Goal: Task Accomplishment & Management: Understand process/instructions

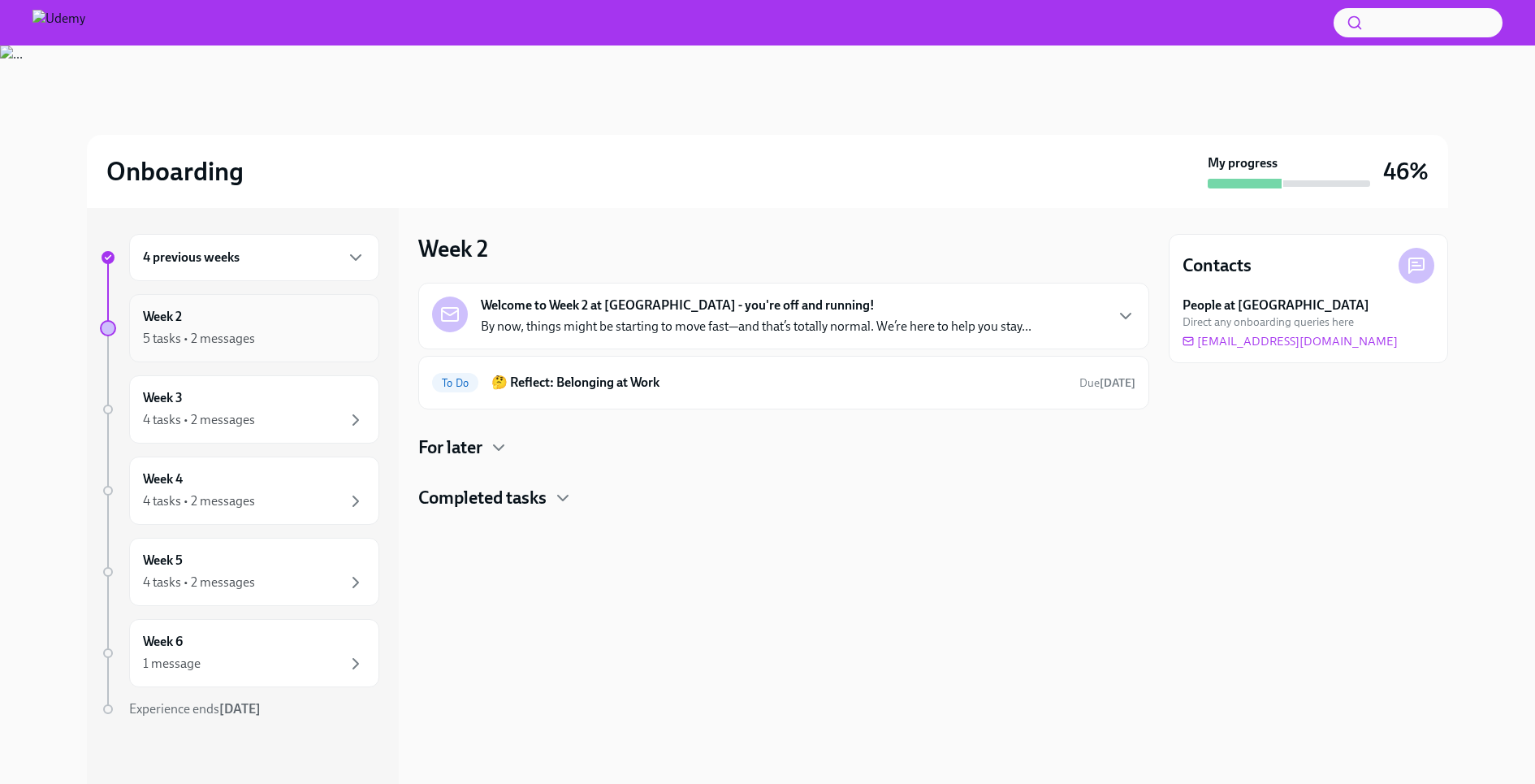
click at [194, 343] on div "5 tasks • 2 messages" at bounding box center [198, 339] width 112 height 18
click at [456, 449] on h4 "For later" at bounding box center [450, 447] width 64 height 25
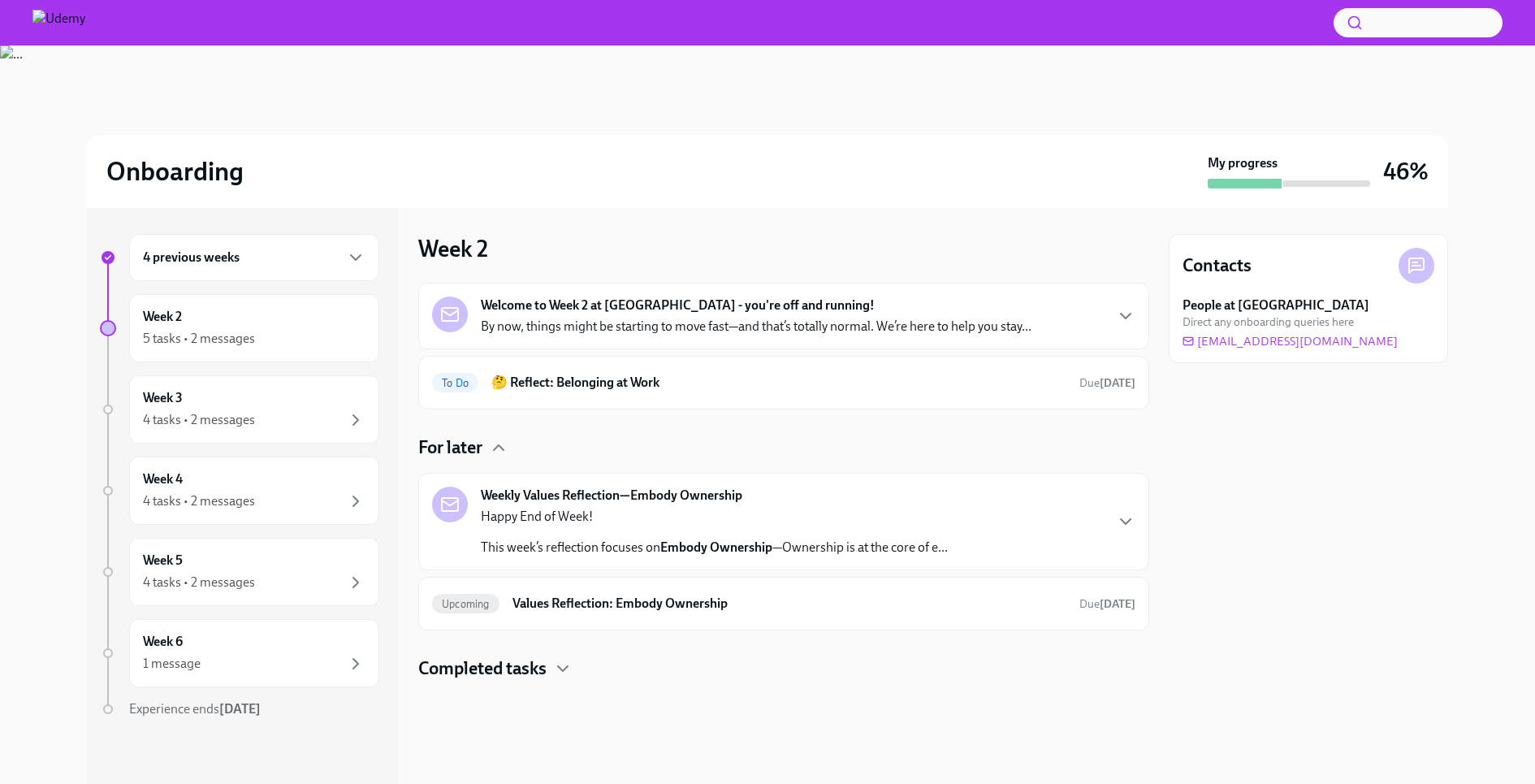
click at [991, 310] on div "Welcome to Week 2 at [GEOGRAPHIC_DATA] - you're off and running! By now, things…" at bounding box center [757, 315] width 551 height 39
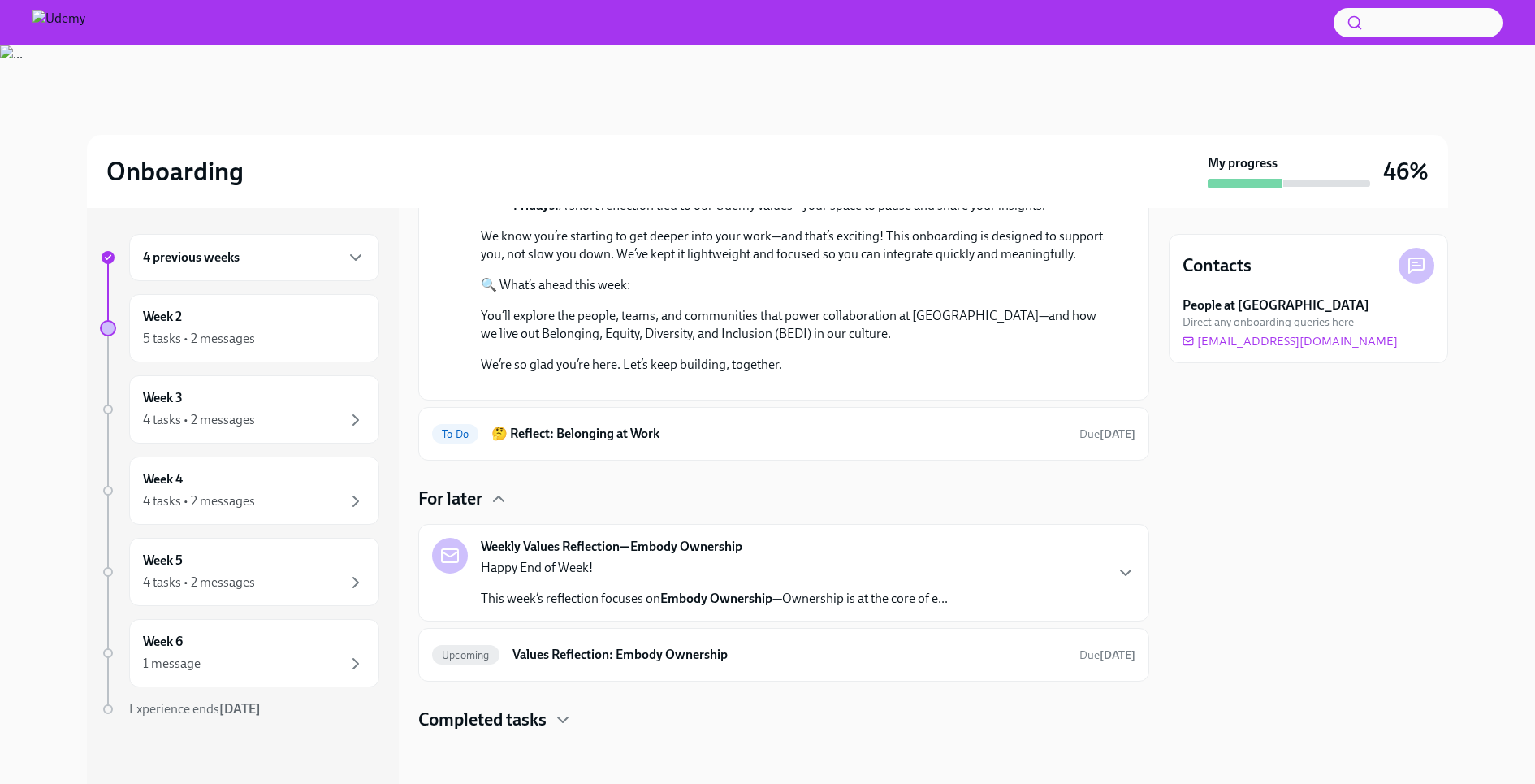
scroll to position [595, 0]
click at [1070, 575] on div "Weekly Values Reflection—Embody Ownership Happy End of Week! This week’s reflec…" at bounding box center [783, 572] width 703 height 70
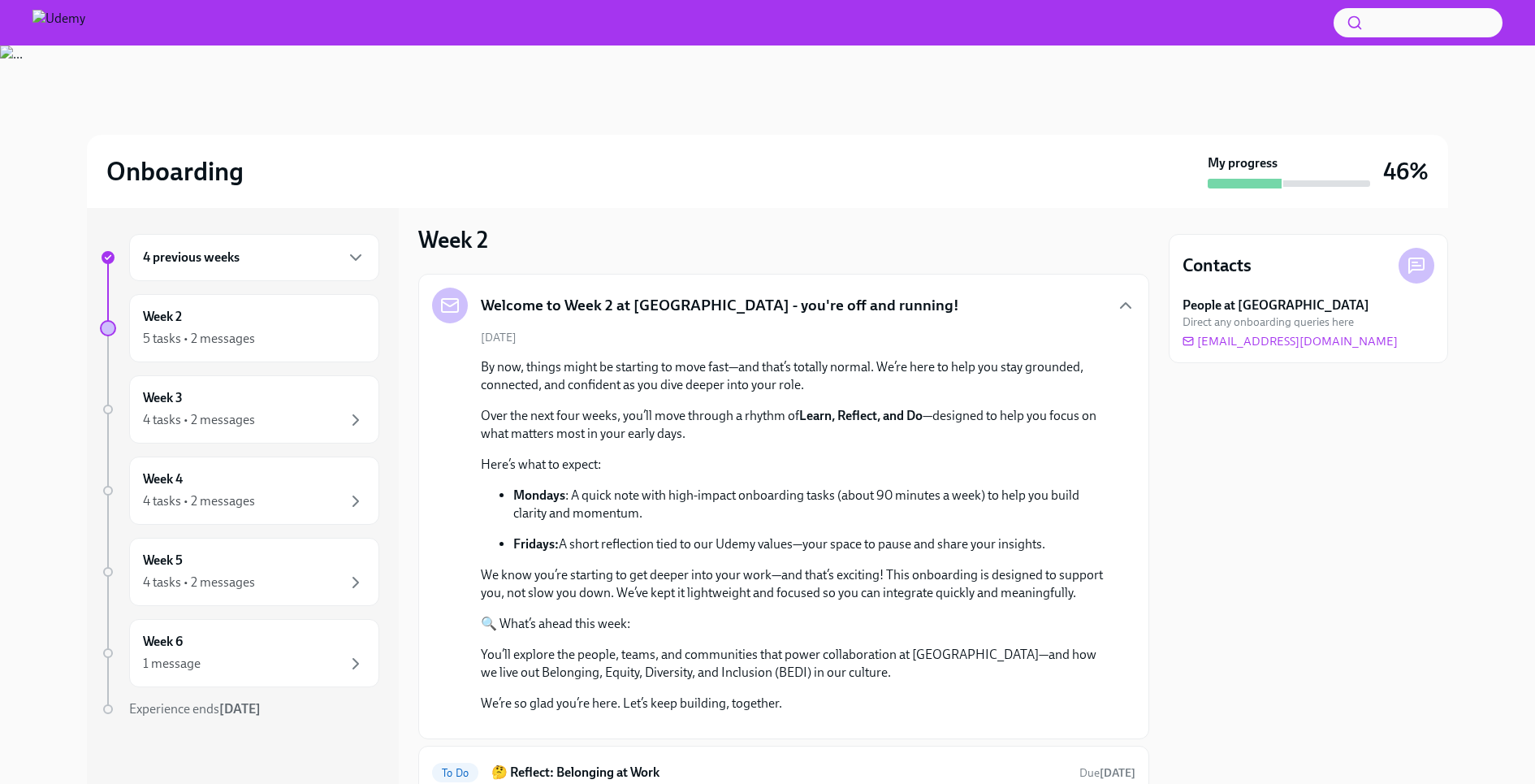
scroll to position [0, 0]
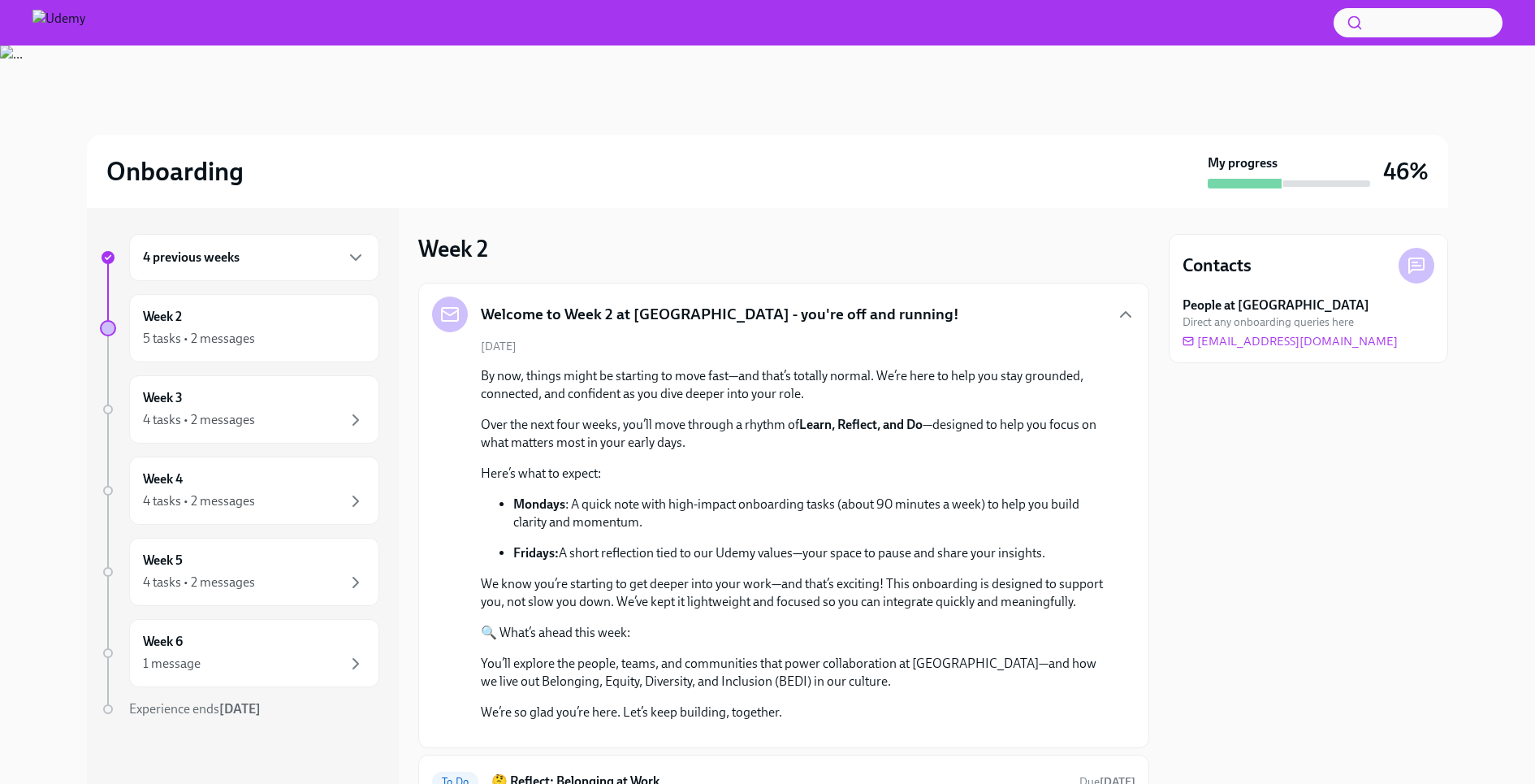
click at [734, 459] on div "By now, things might be starting to move fast—and that’s totally normal. We’re …" at bounding box center [795, 544] width 629 height 354
click at [730, 458] on div "By now, things might be starting to move fast—and that’s totally normal. We’re …" at bounding box center [795, 544] width 629 height 354
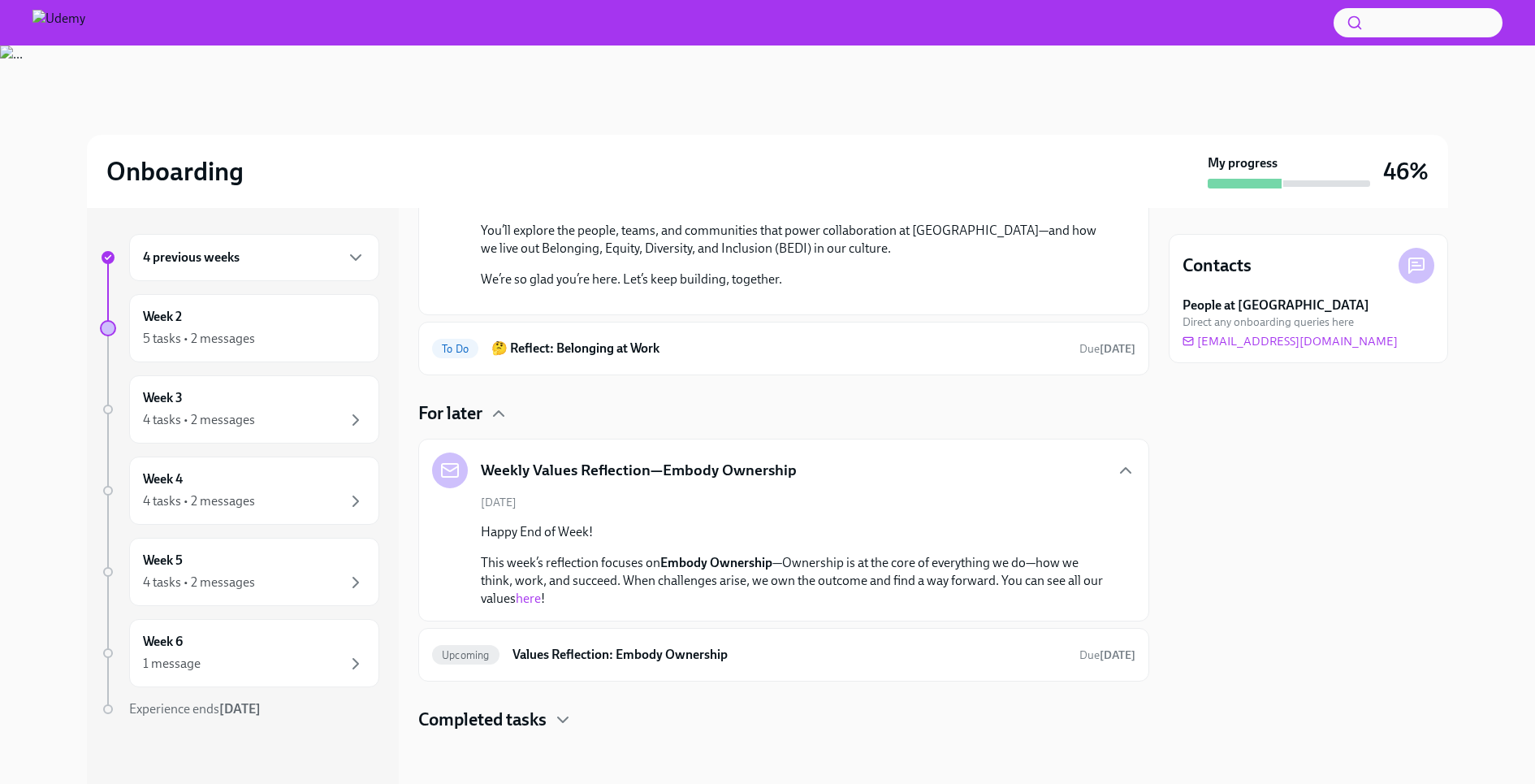
scroll to position [680, 0]
click at [647, 644] on div "Upcoming Values Reflection: Embody Ownership Due [DATE]" at bounding box center [783, 654] width 703 height 26
